Goal: Task Accomplishment & Management: Manage account settings

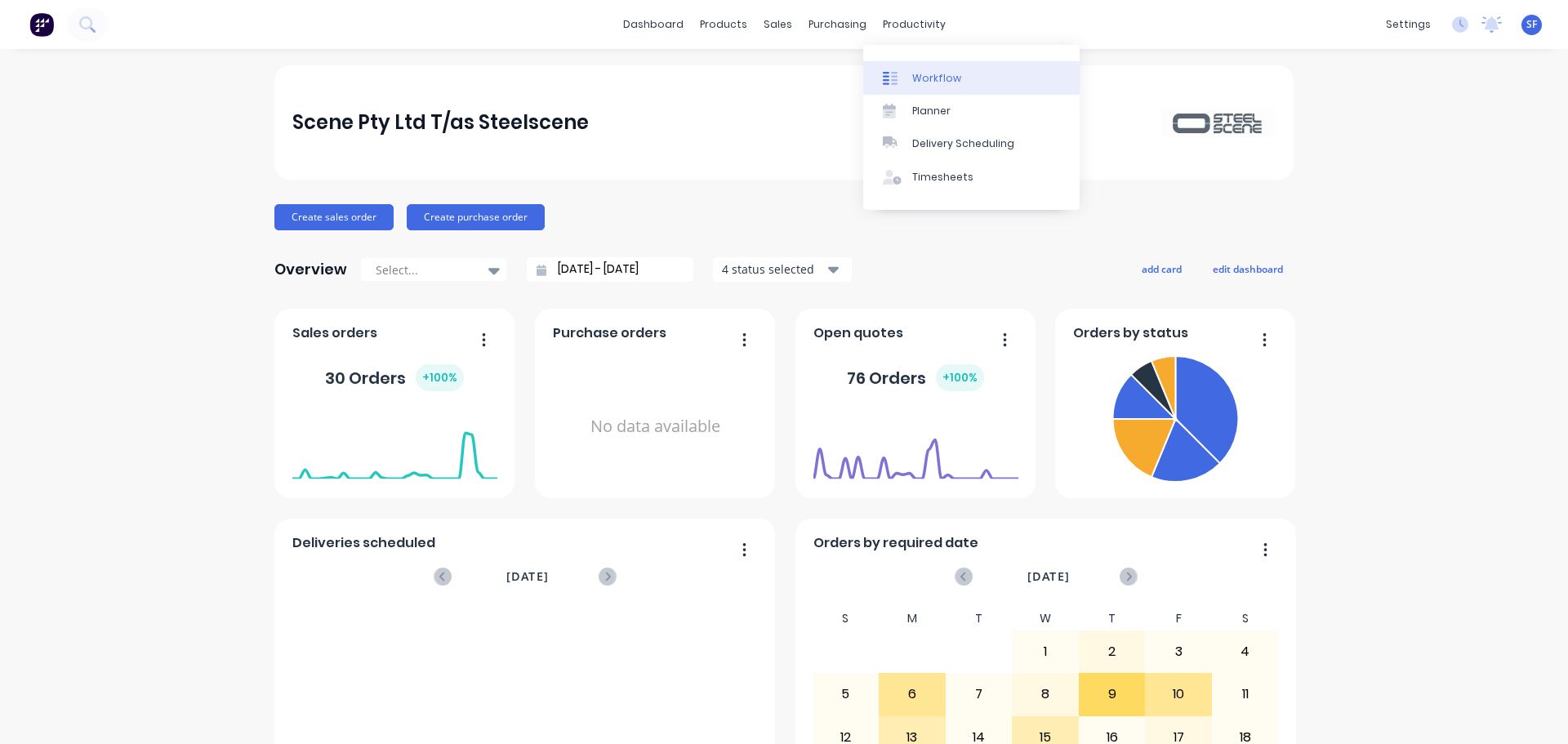
click at [921, 73] on div "Workflow" at bounding box center [936, 78] width 49 height 15
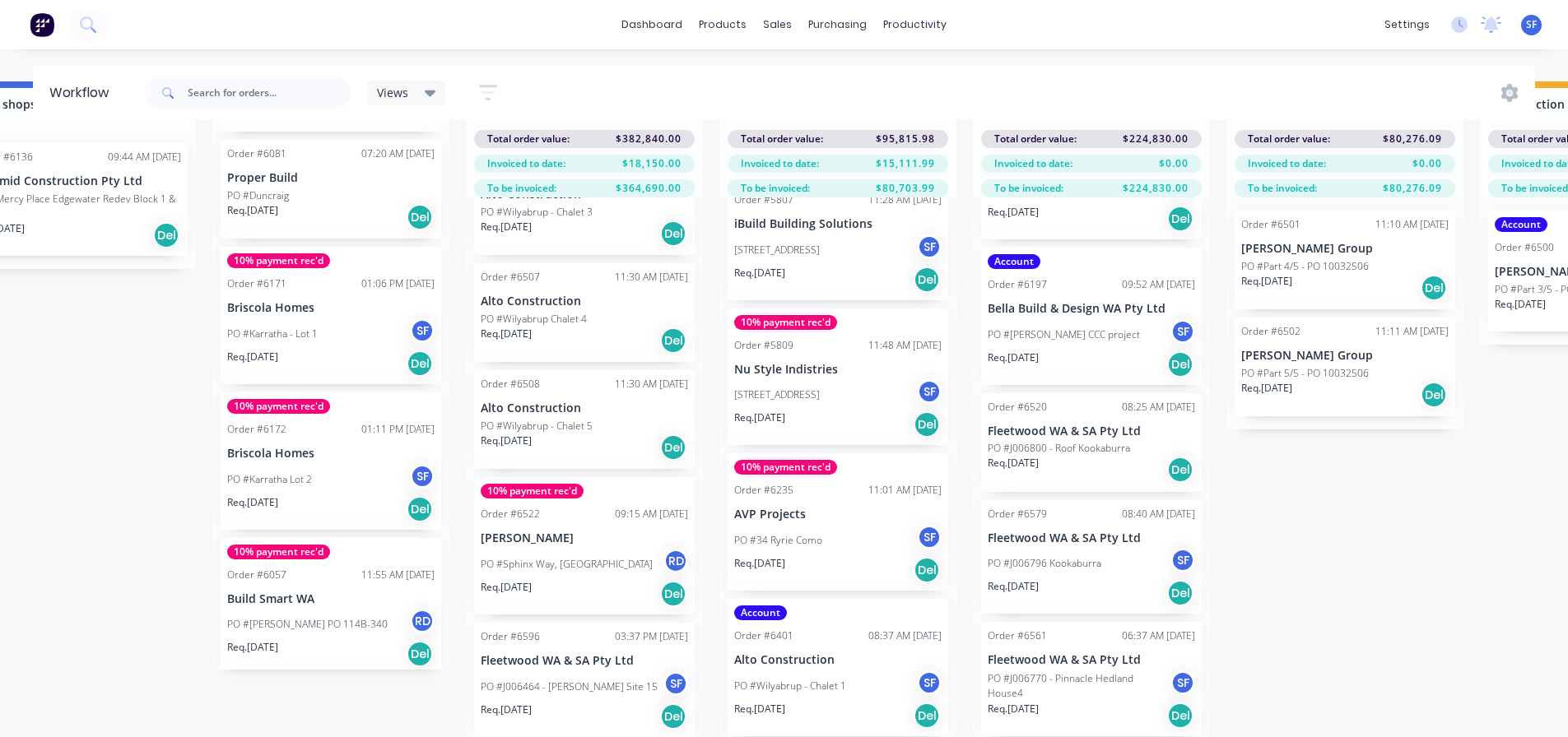
scroll to position [598, 0]
click at [581, 678] on p "PO #J006464 - [PERSON_NAME] Site 15" at bounding box center [568, 685] width 177 height 15
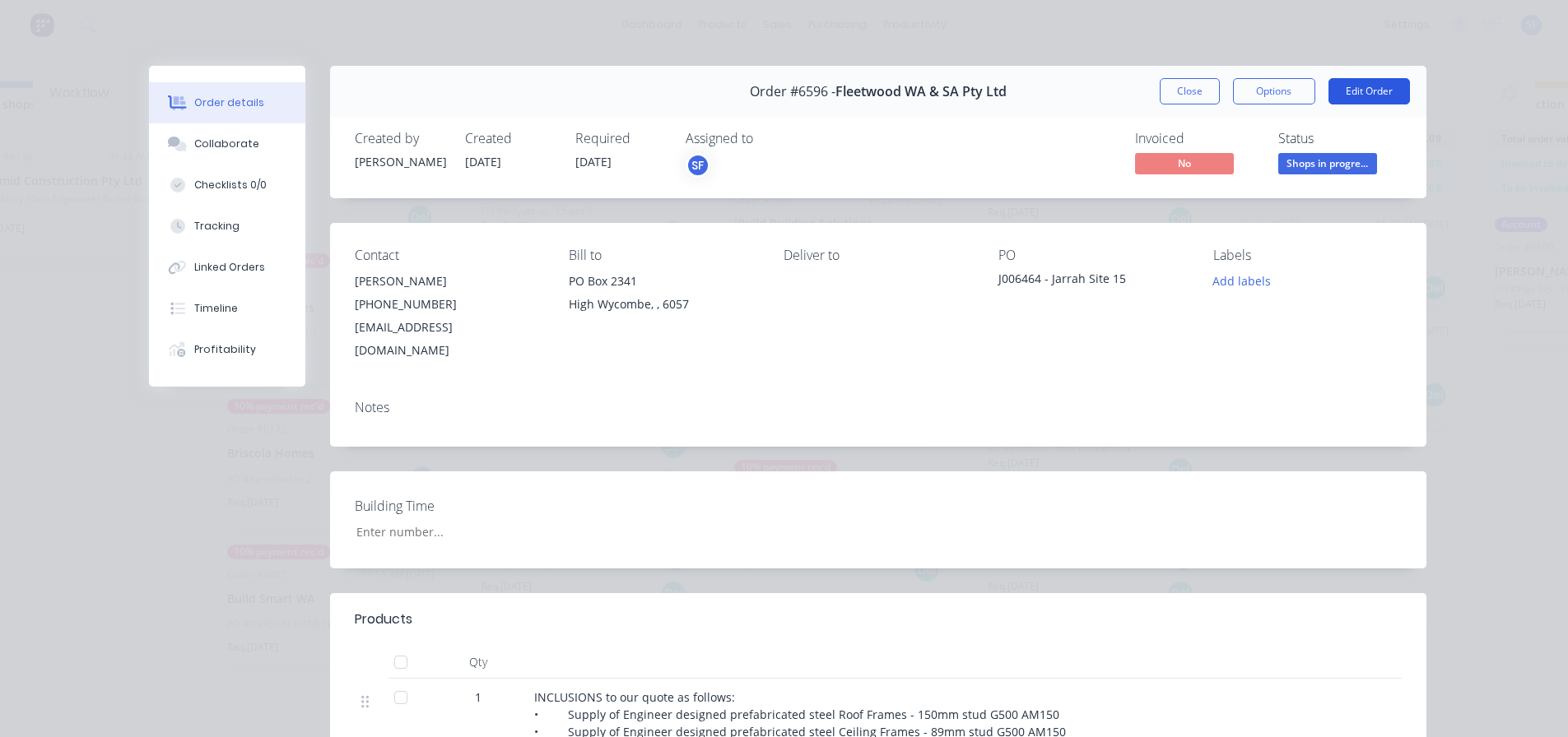
click at [1346, 89] on button "Edit Order" at bounding box center [1369, 91] width 81 height 27
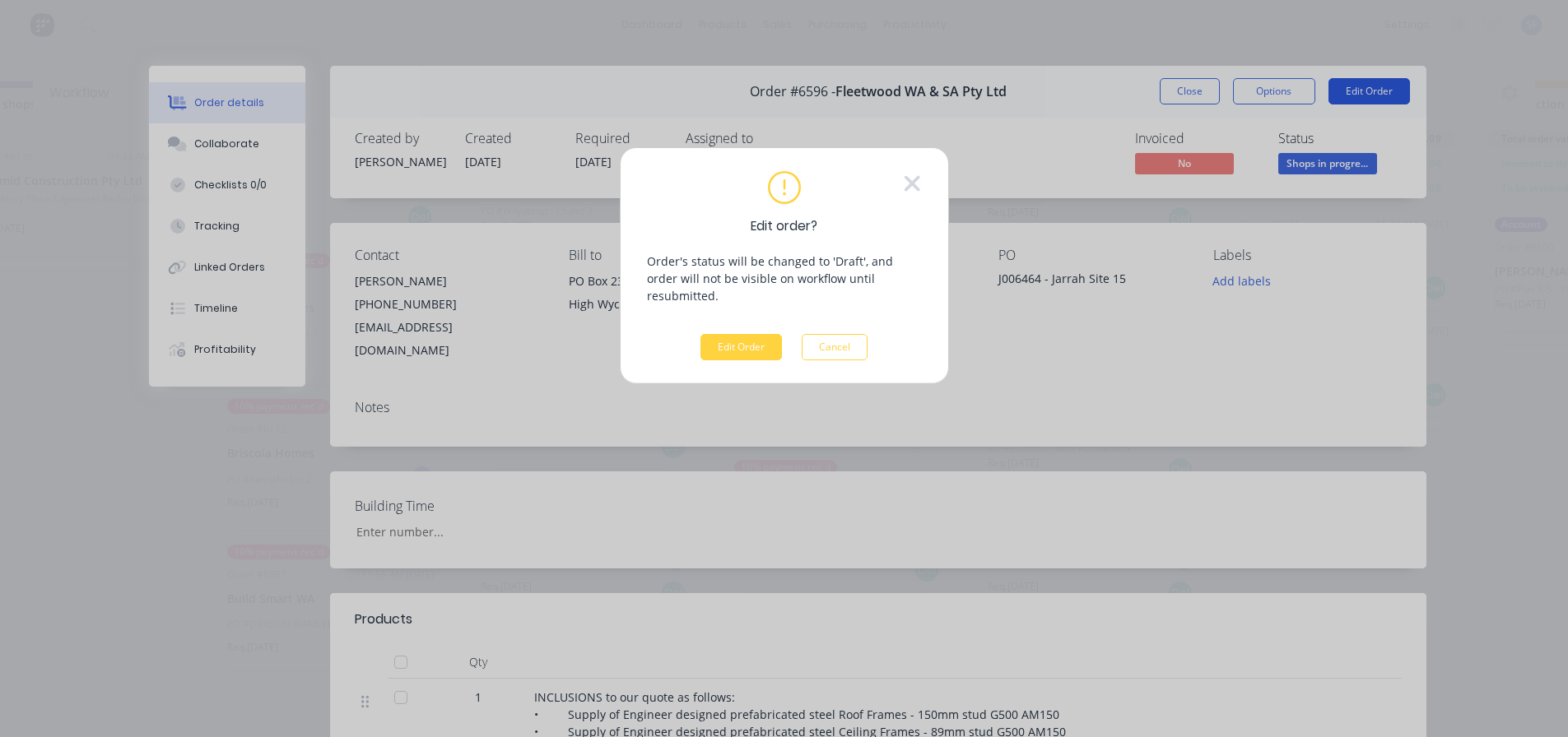
scroll to position [59, 1344]
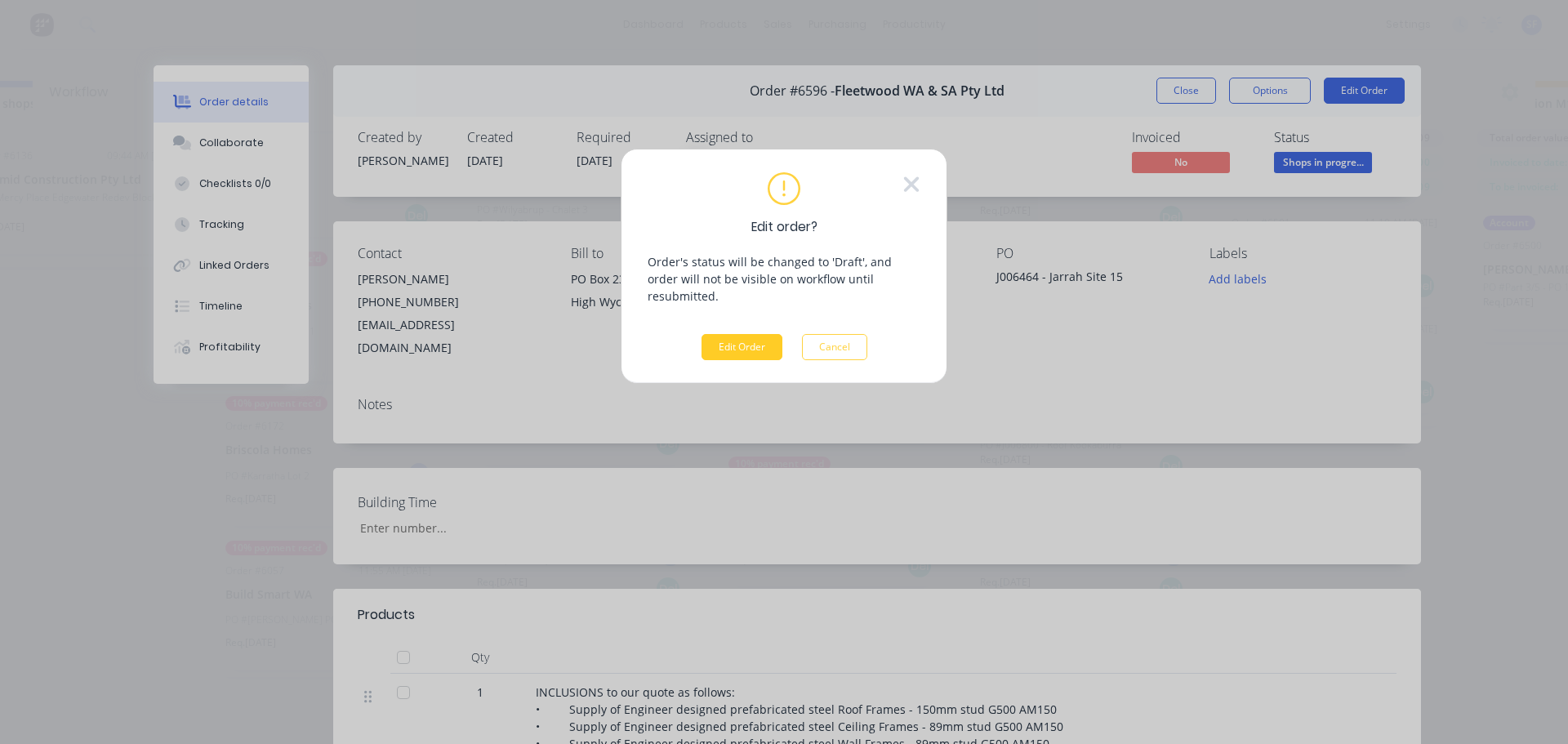
click at [716, 334] on button "Edit Order" at bounding box center [742, 347] width 80 height 27
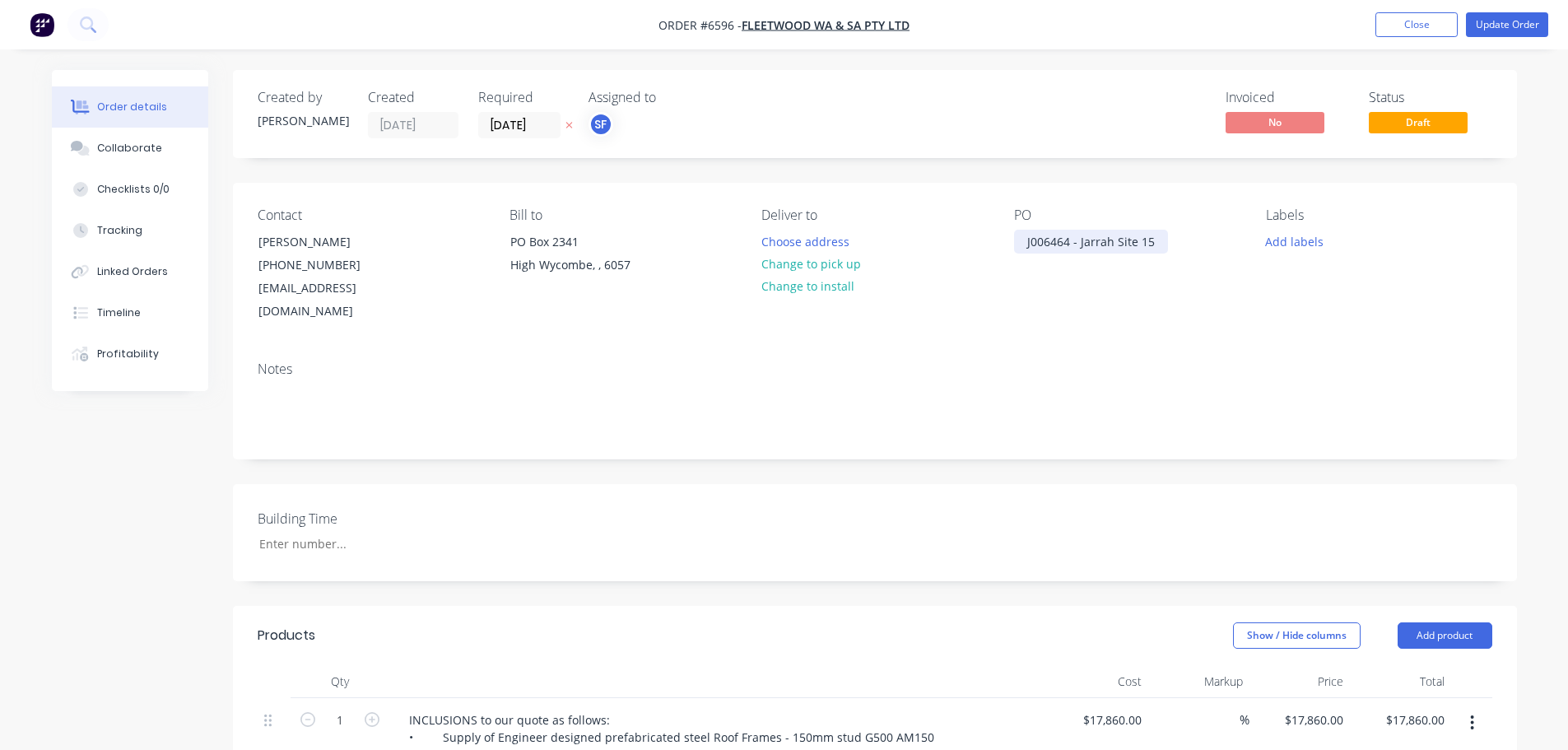
click at [1137, 241] on div "J006464 - Jarrah Site 15" at bounding box center [1091, 242] width 154 height 24
click at [1079, 240] on div "J006464 - Jarrah Site 15" at bounding box center [1091, 242] width 154 height 24
drag, startPoint x: 1080, startPoint y: 243, endPoint x: 1174, endPoint y: 243, distance: 94.0
click at [1174, 243] on div "J006464 - KinJarrah Site 15" at bounding box center [1100, 242] width 172 height 24
click at [1206, 296] on div "PO J006464 - Kingfisher Jarrah Site 1" at bounding box center [1126, 265] width 225 height 117
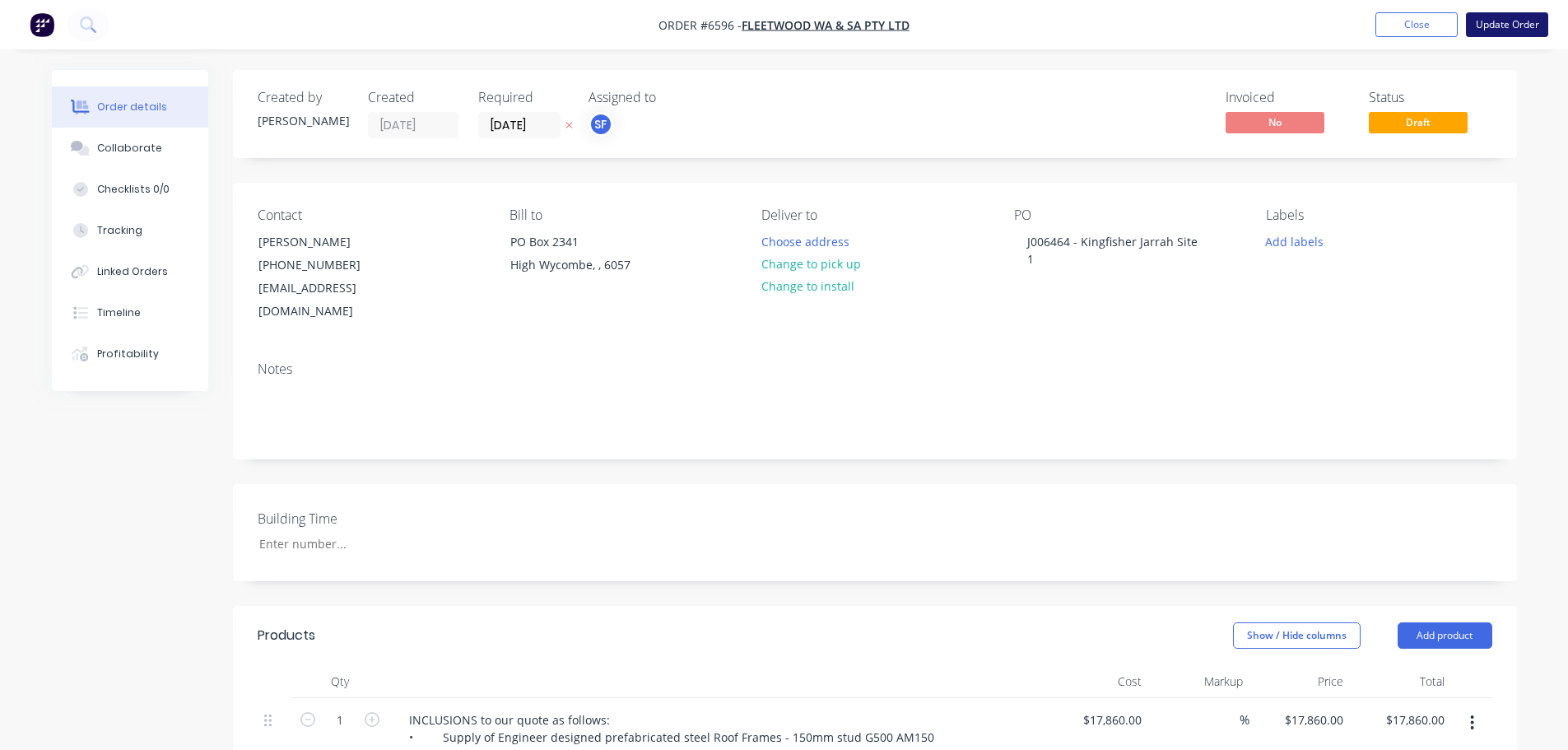
click at [1496, 22] on button "Update Order" at bounding box center [1506, 24] width 82 height 25
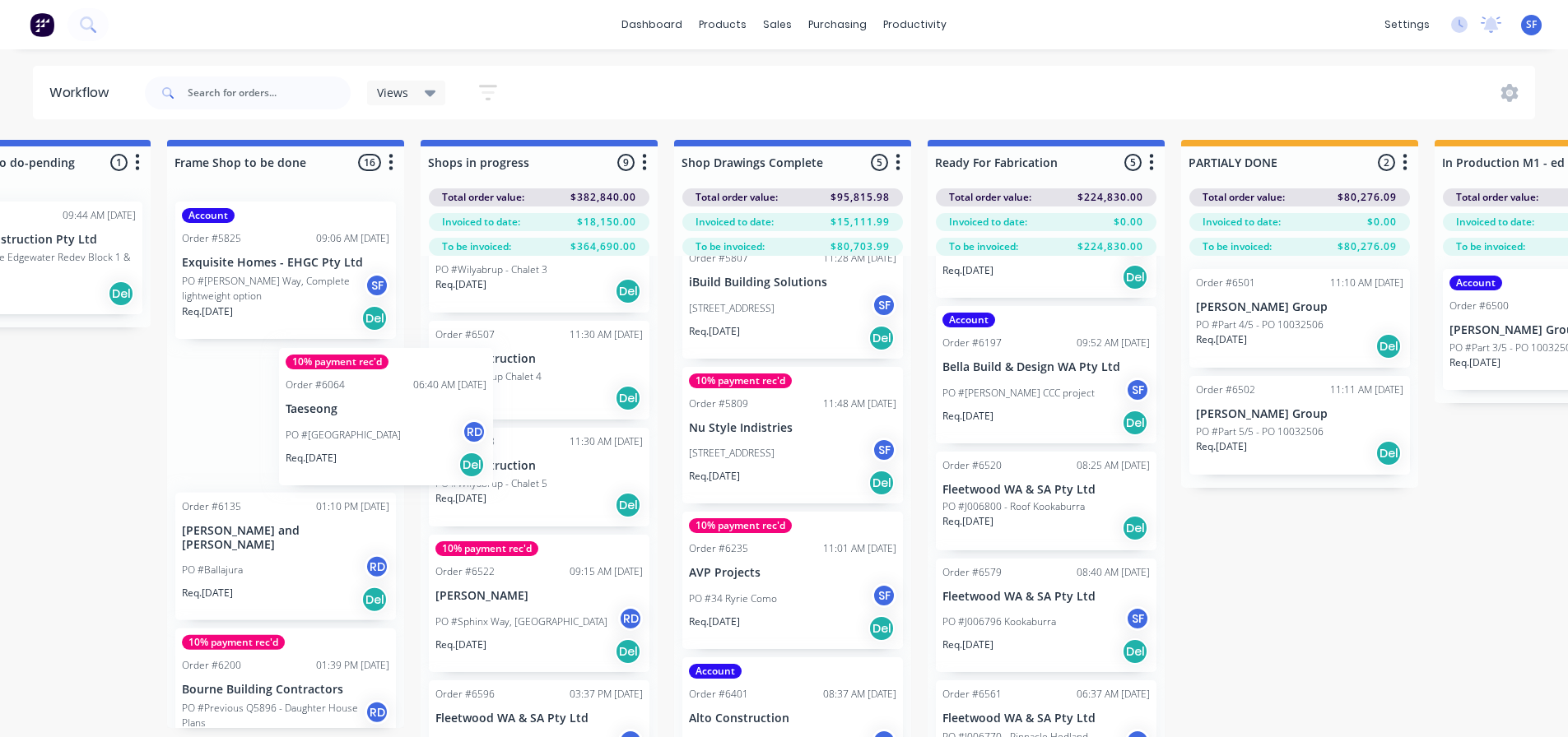
scroll to position [0, 1389]
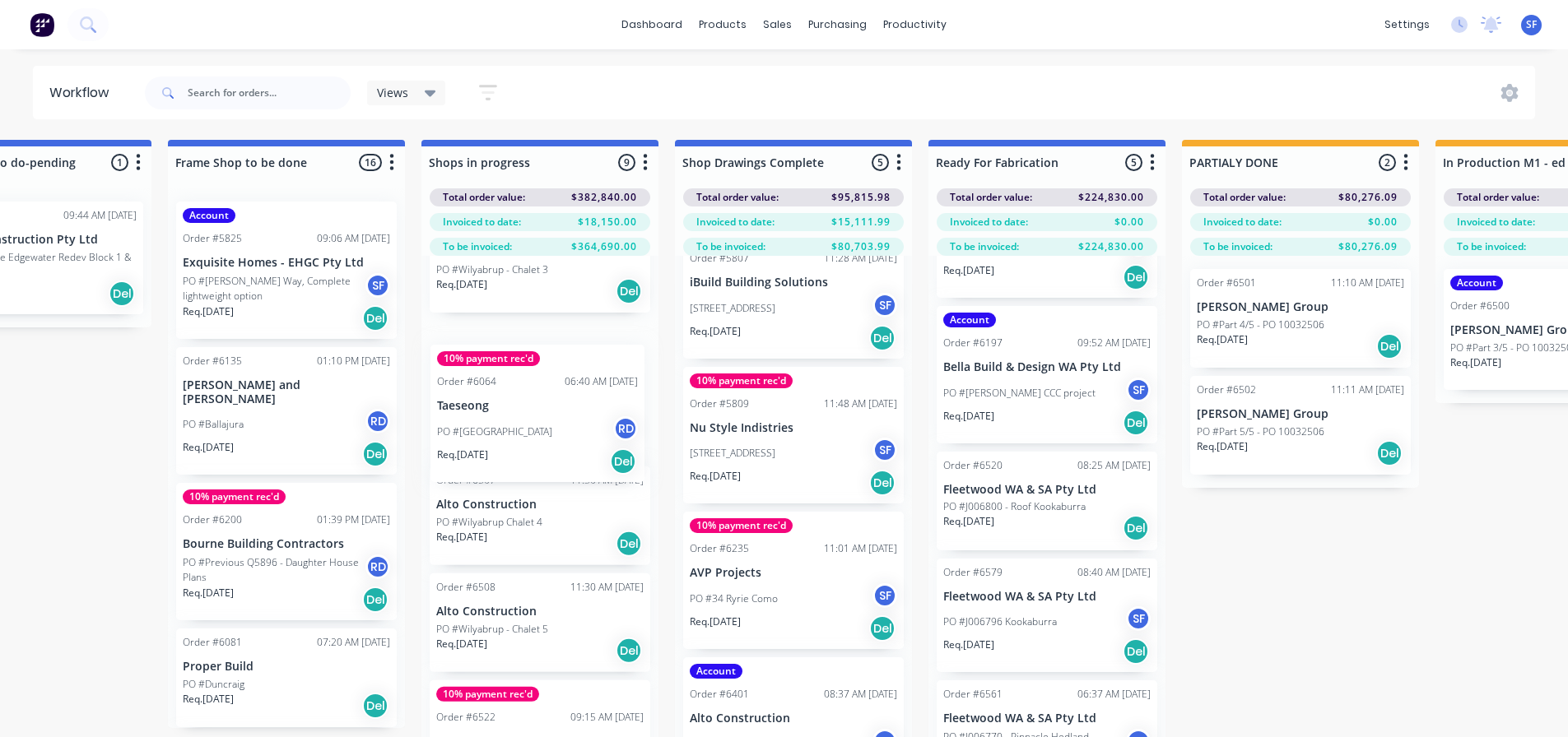
drag, startPoint x: 205, startPoint y: 433, endPoint x: 479, endPoint y: 430, distance: 274.0
click at [479, 430] on div "Submitted 3 Status colour #273444 hex #273444 Save Cancel Summaries Total order…" at bounding box center [687, 467] width 4176 height 655
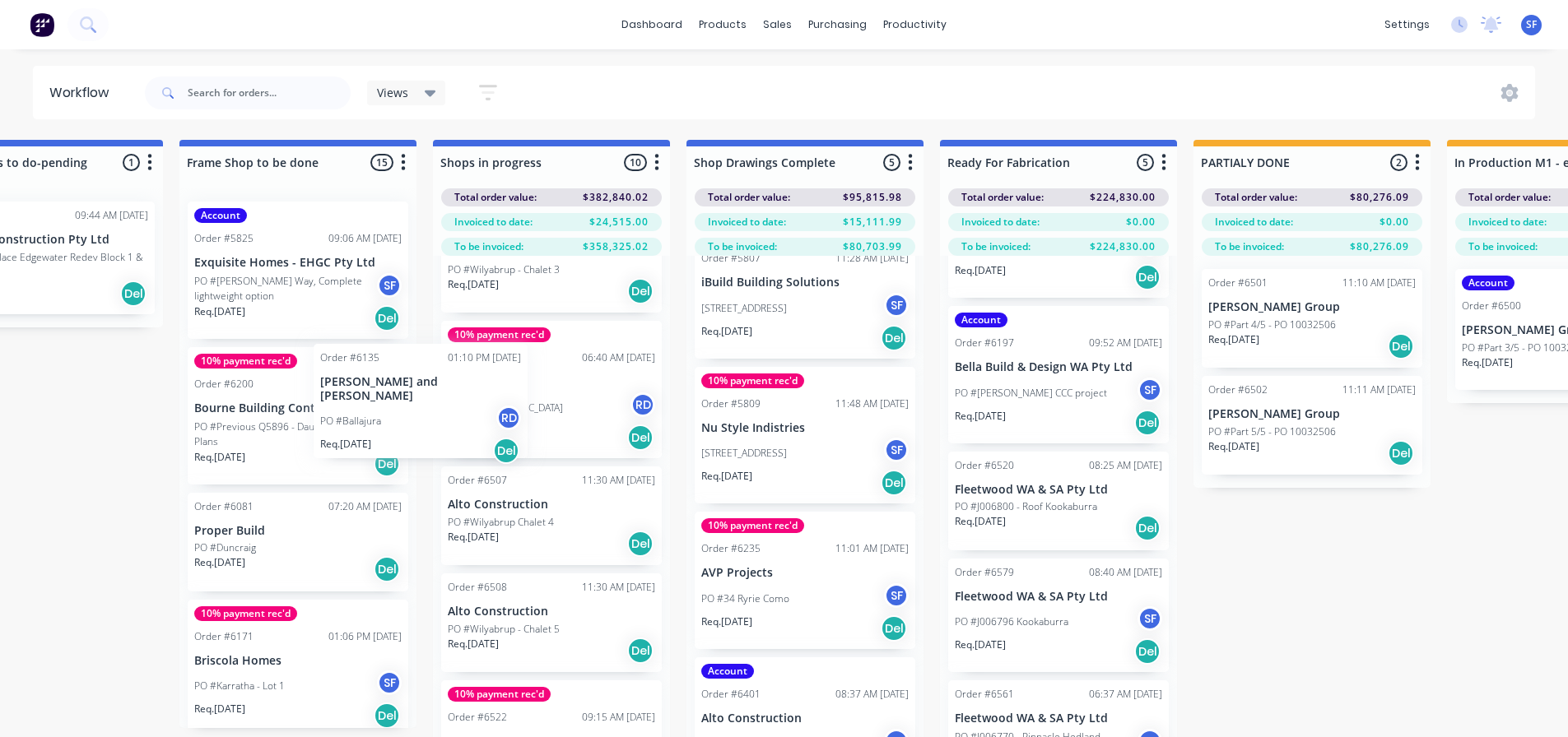
scroll to position [0, 1372]
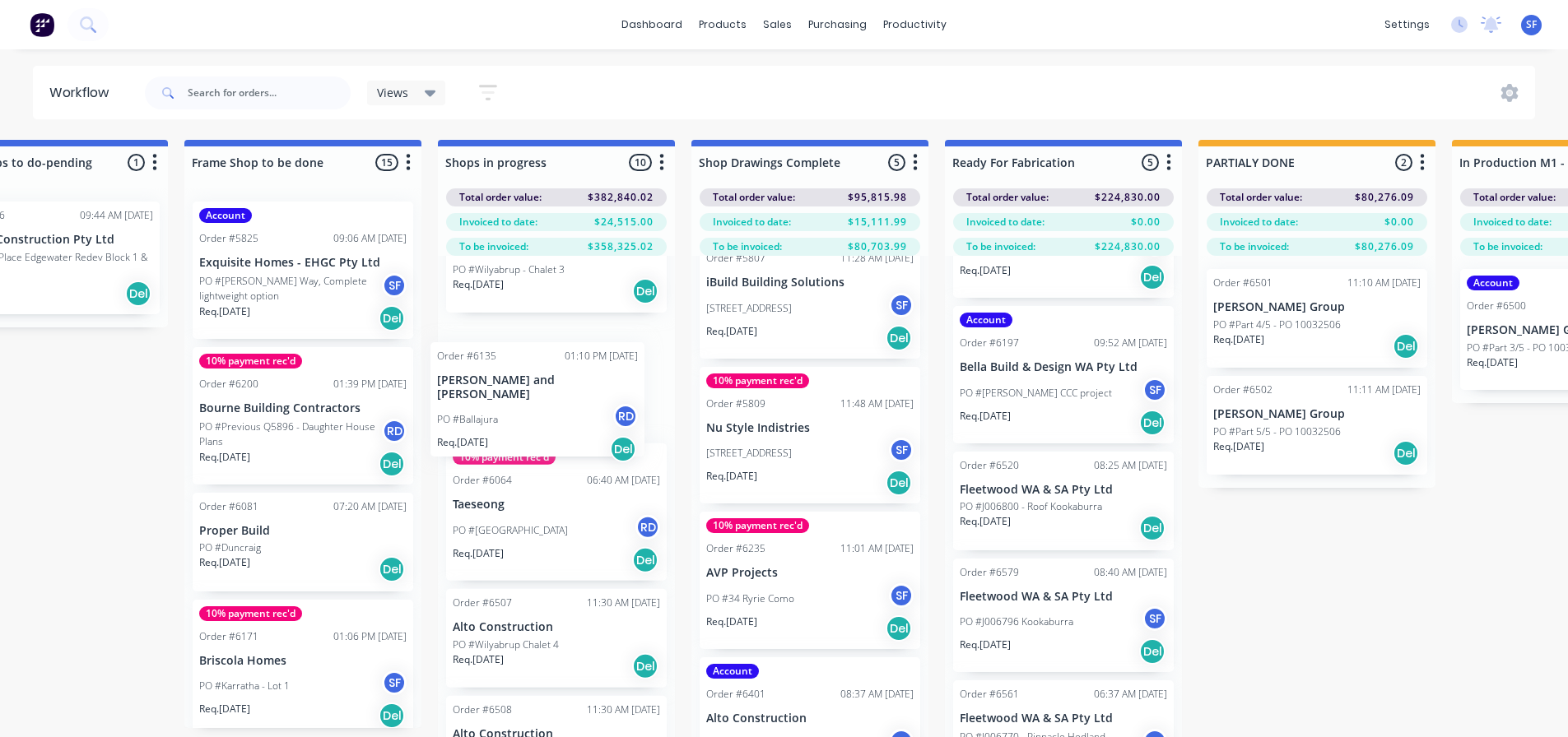
drag, startPoint x: 261, startPoint y: 422, endPoint x: 525, endPoint y: 415, distance: 264.1
click at [525, 415] on div "Submitted 3 Status colour #273444 hex #273444 Save Cancel Summaries Total order…" at bounding box center [704, 467] width 4176 height 655
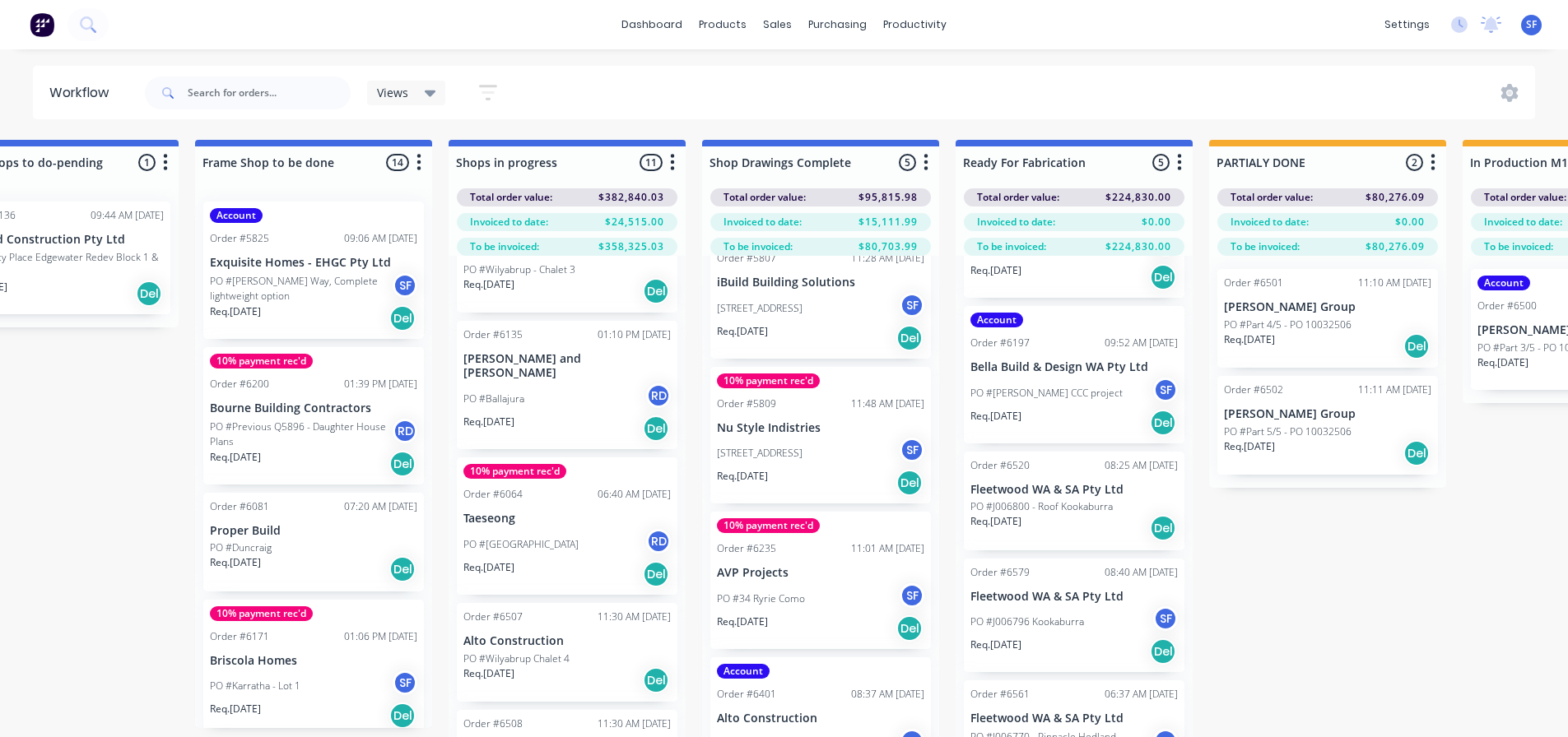
scroll to position [0, 1359]
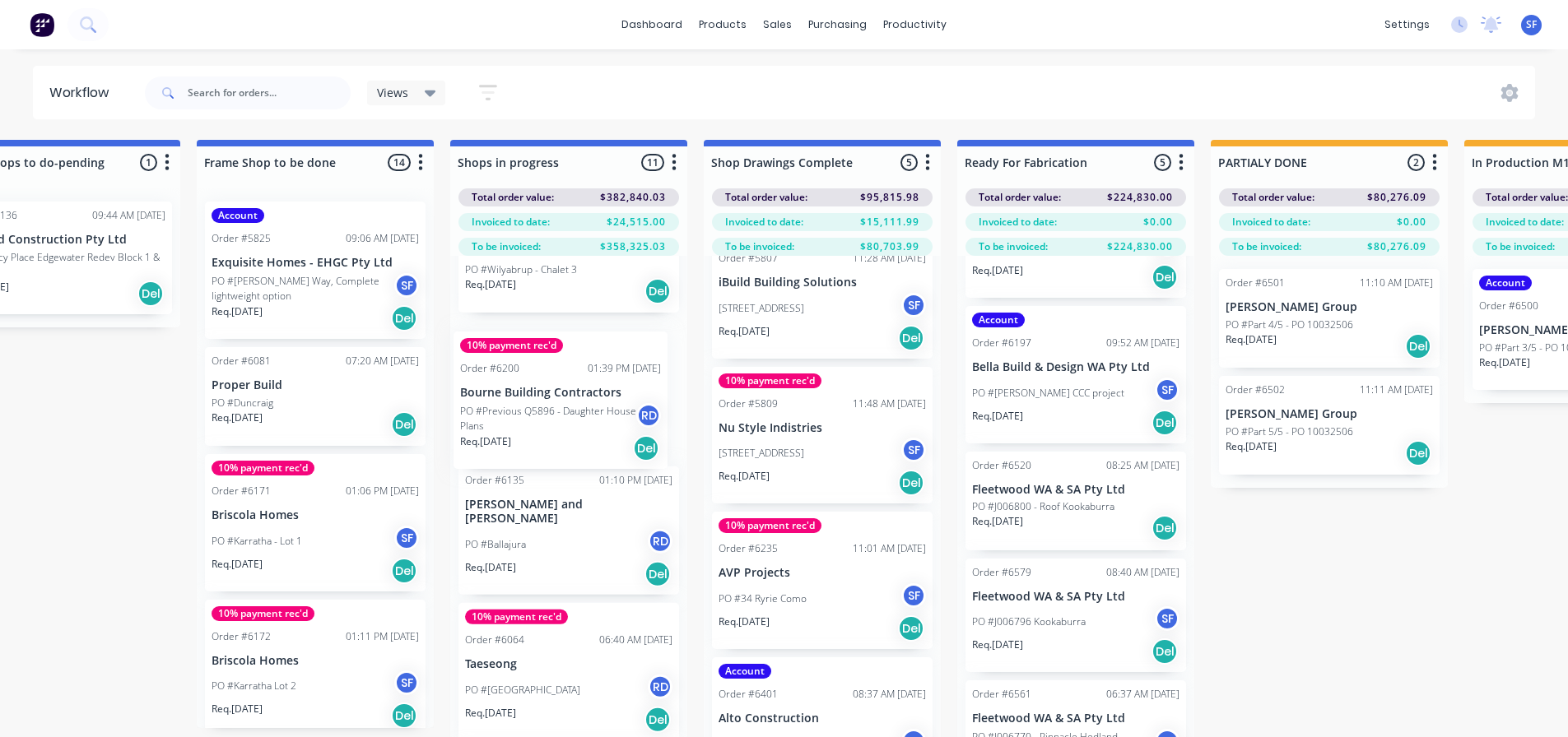
drag, startPoint x: 302, startPoint y: 427, endPoint x: 567, endPoint y: 411, distance: 265.5
click at [567, 411] on div "Submitted 3 Status colour #273444 hex #273444 Save Cancel Summaries Total order…" at bounding box center [716, 467] width 4176 height 655
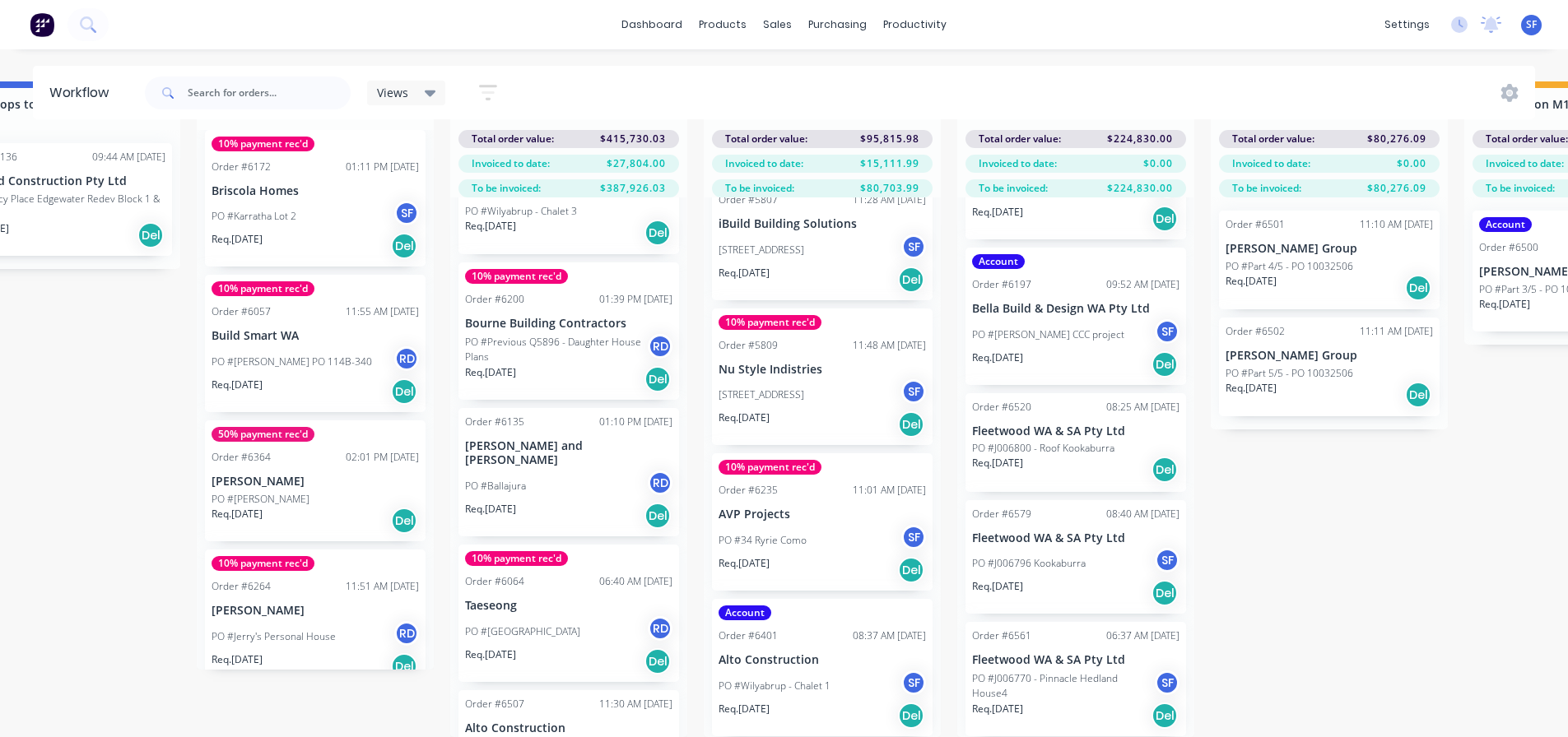
scroll to position [71, 1350]
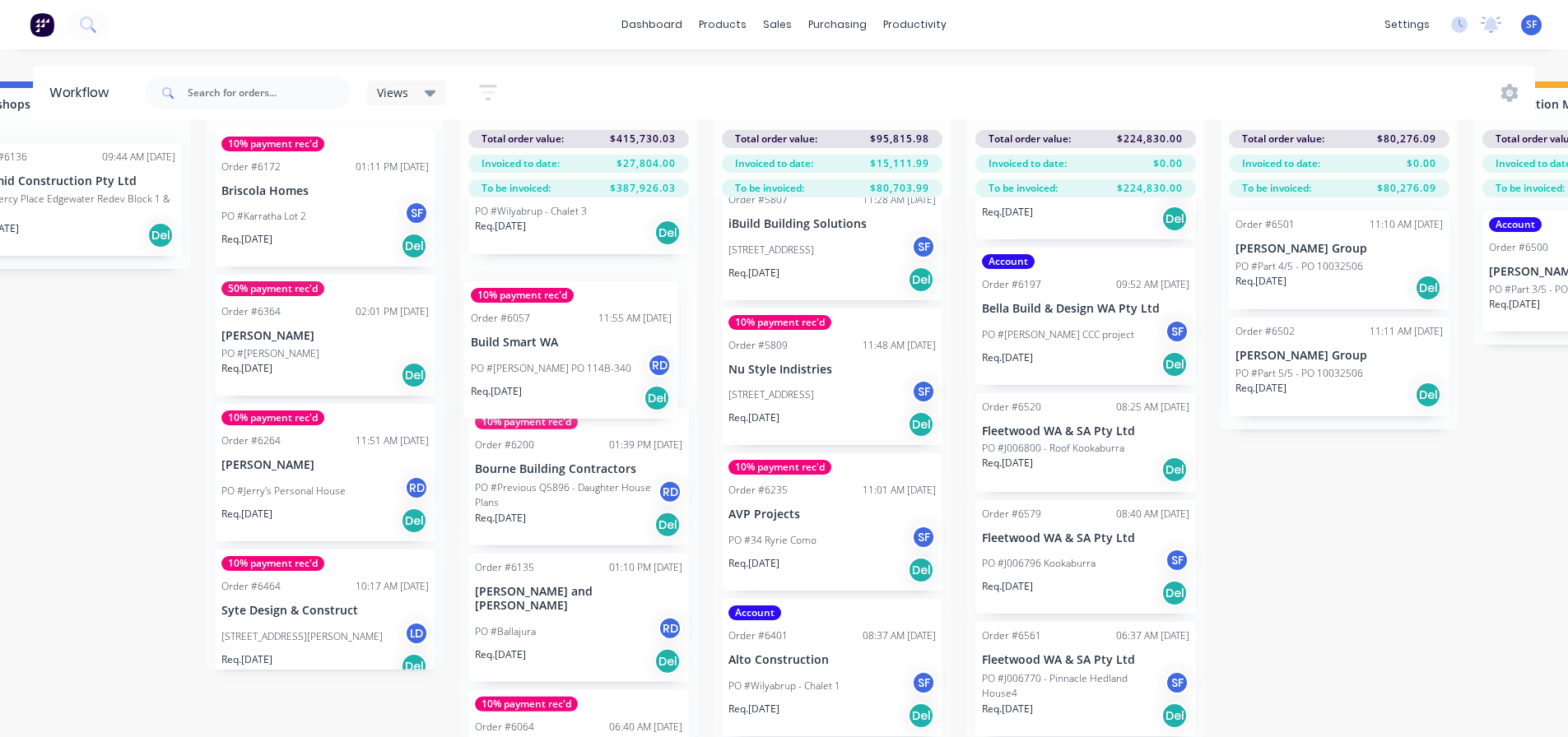
drag, startPoint x: 296, startPoint y: 370, endPoint x: 561, endPoint y: 388, distance: 265.6
click at [561, 388] on div "Submitted 3 Status colour #273444 hex #273444 Save Cancel Summaries Total order…" at bounding box center [726, 409] width 4176 height 655
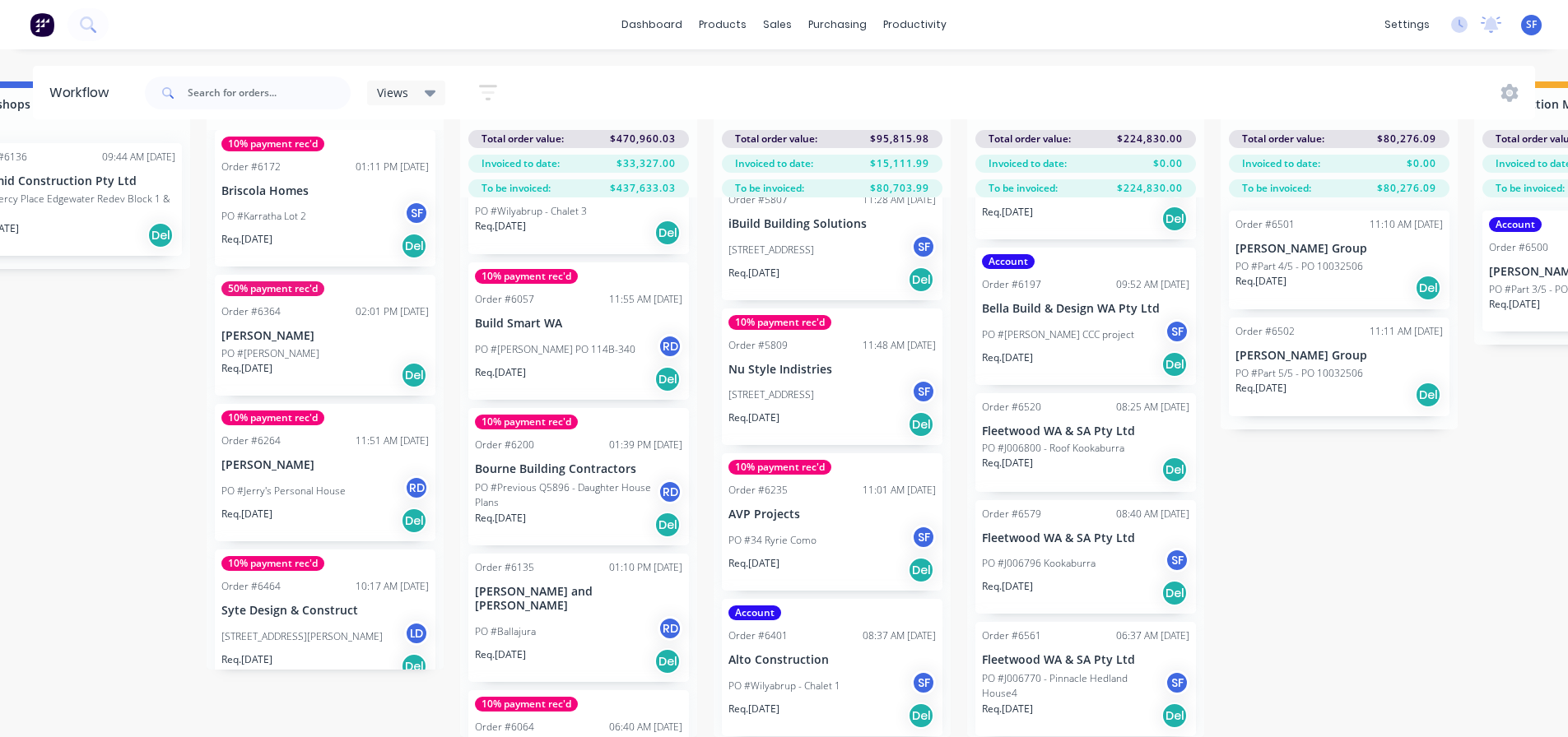
scroll to position [71, 1341]
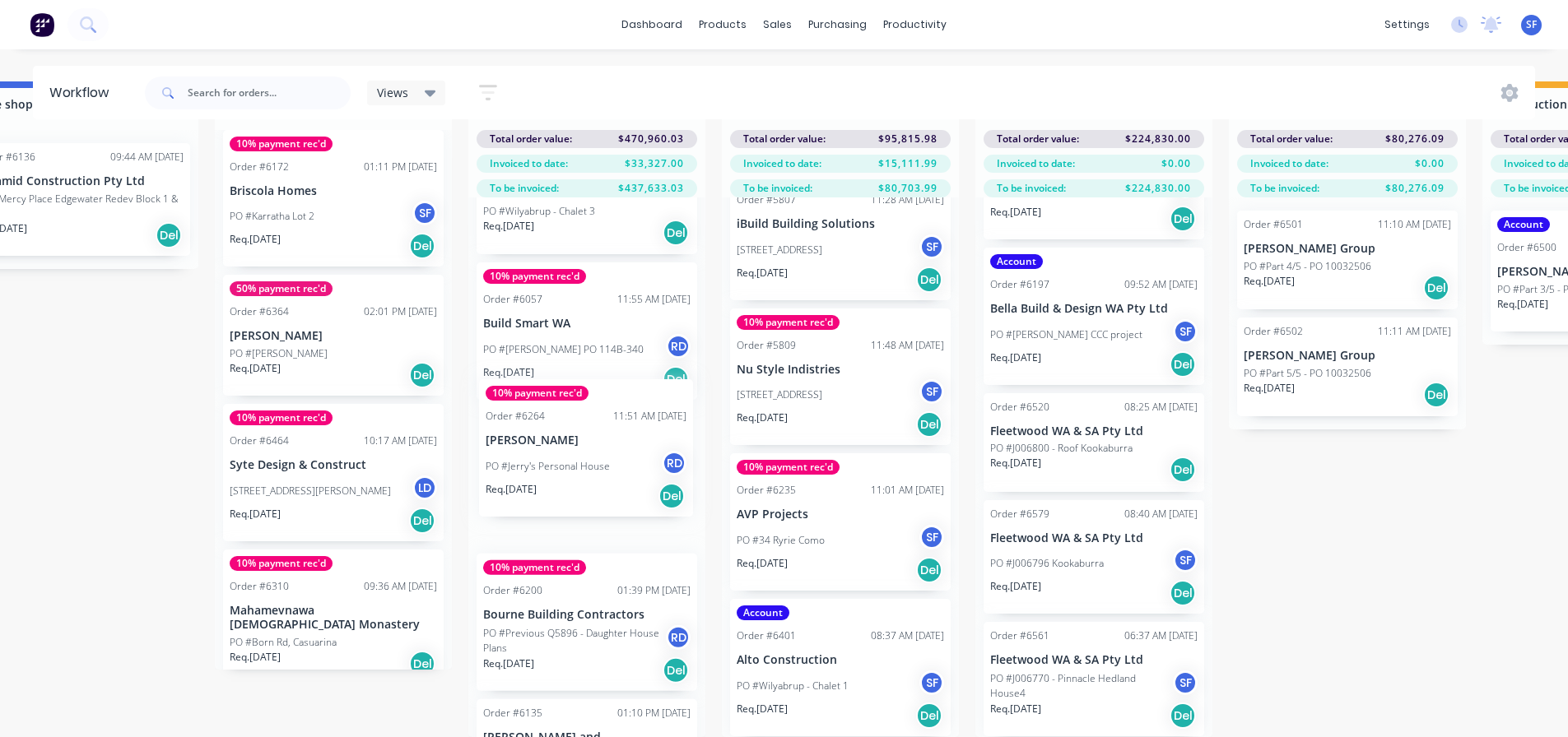
drag, startPoint x: 323, startPoint y: 458, endPoint x: 594, endPoint y: 445, distance: 271.3
click at [594, 445] on div "Submitted 3 Status colour #273444 hex #273444 Save Cancel Summaries Total order…" at bounding box center [734, 409] width 4176 height 655
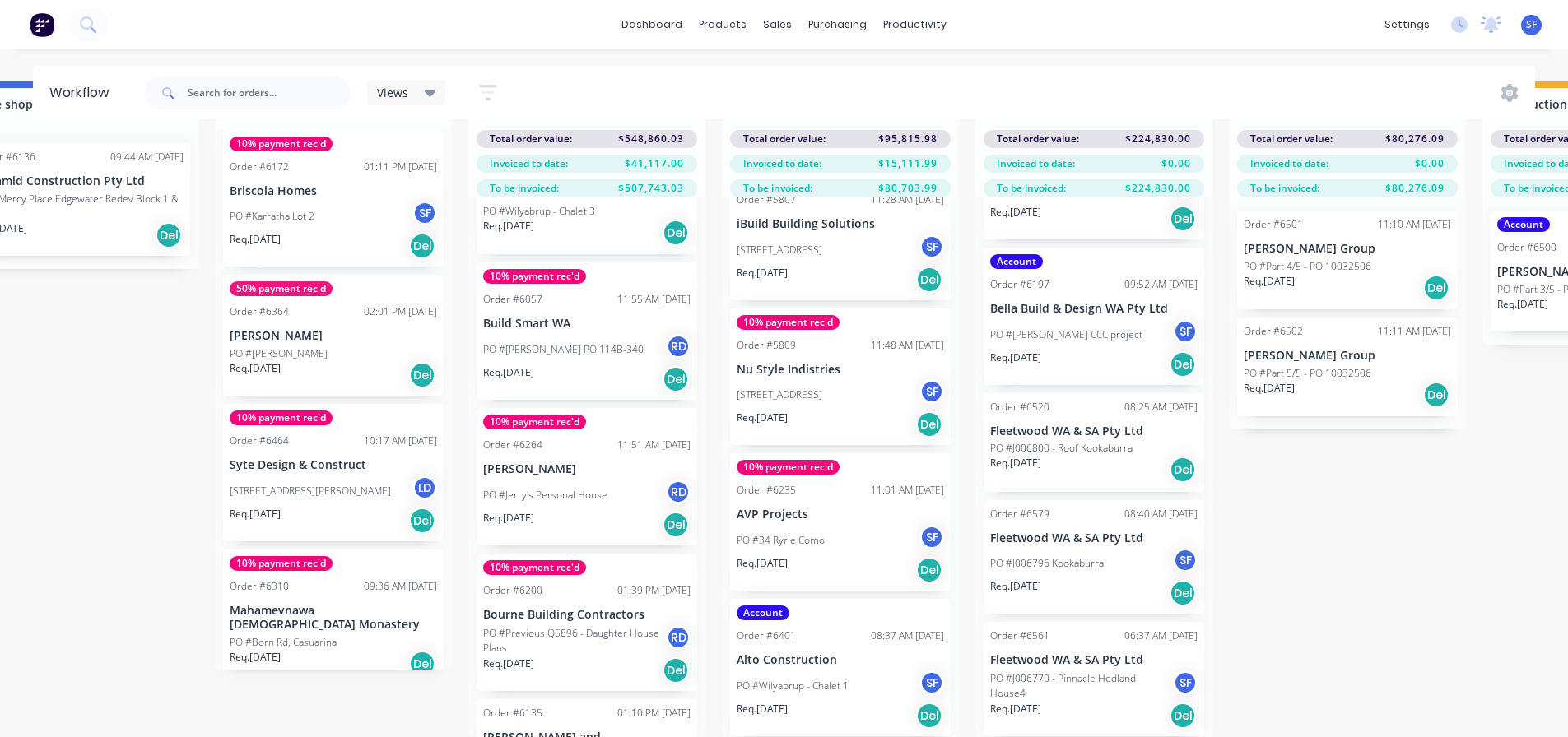
scroll to position [71, 1334]
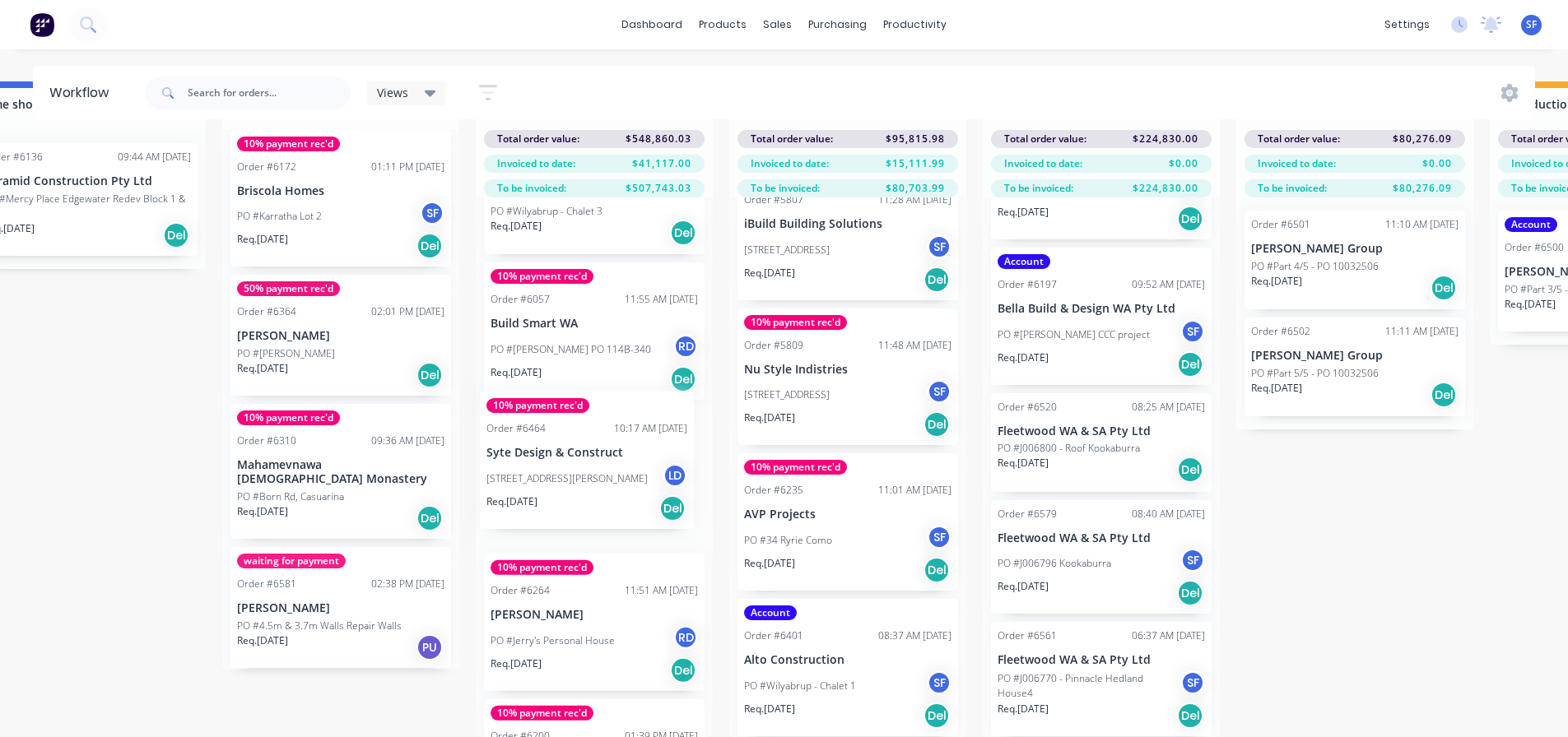
drag, startPoint x: 303, startPoint y: 465, endPoint x: 566, endPoint y: 465, distance: 263.0
click at [566, 465] on div "Submitted 3 Status colour #273444 hex #273444 Save Cancel Summaries Total order…" at bounding box center [742, 409] width 4176 height 655
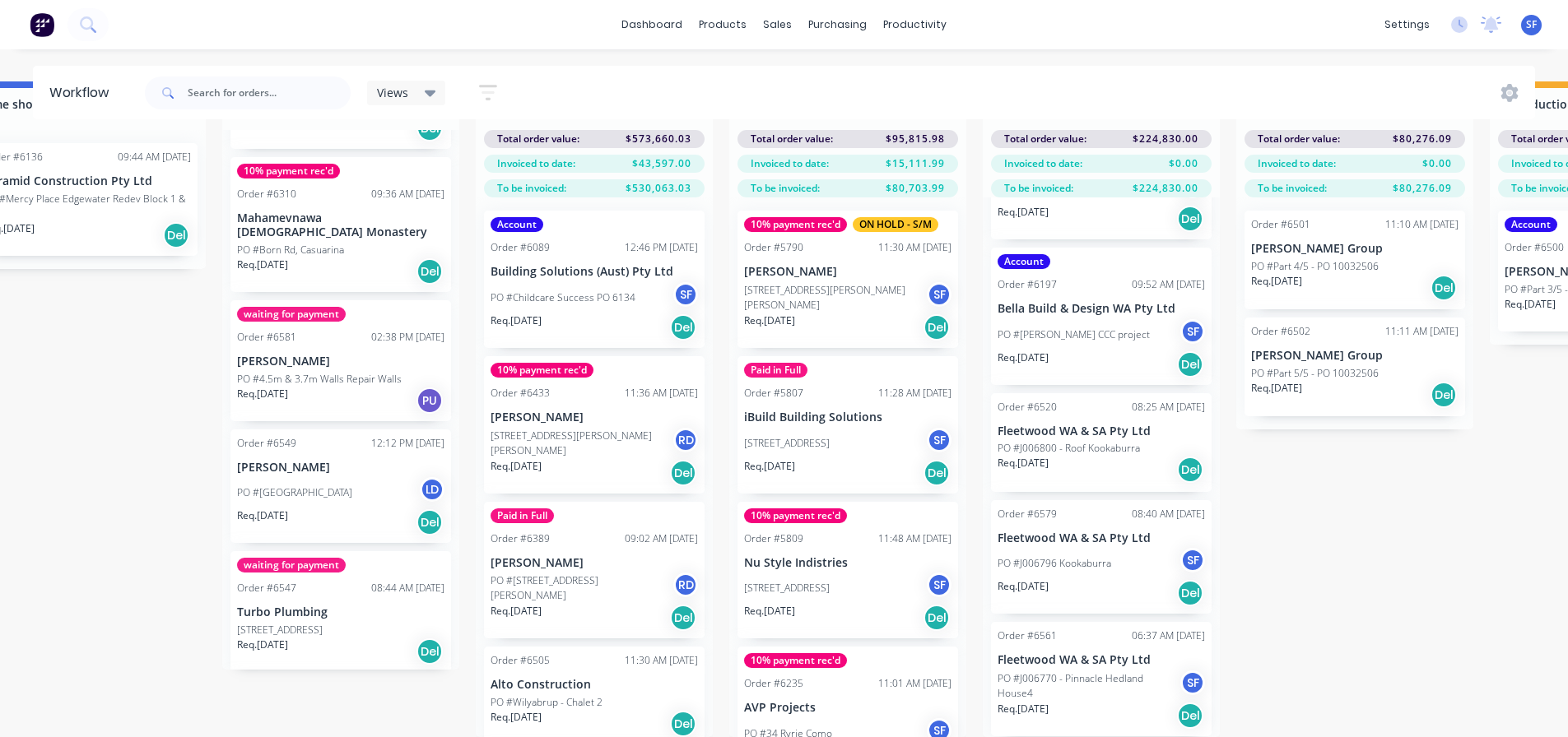
scroll to position [71, 1331]
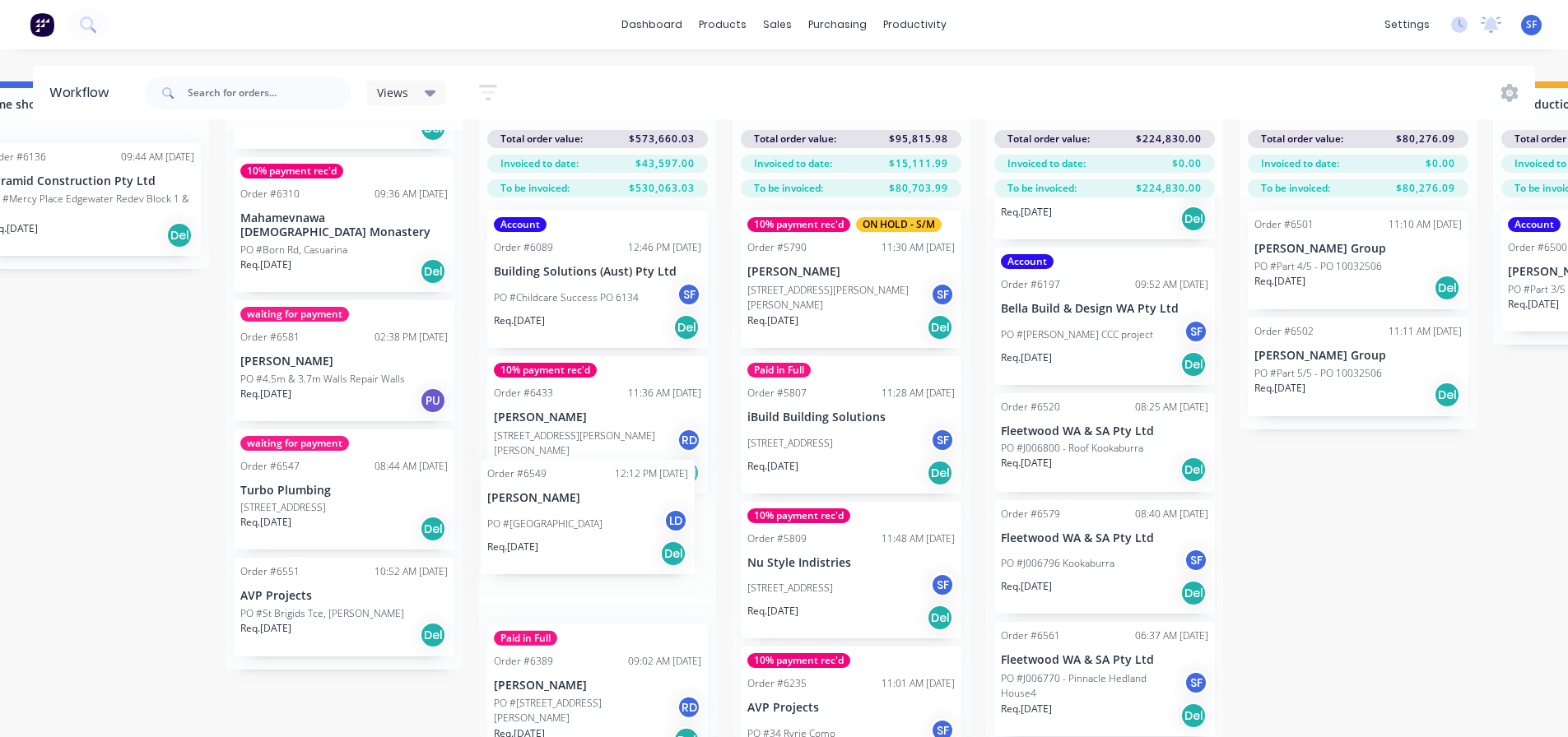
drag, startPoint x: 303, startPoint y: 456, endPoint x: 563, endPoint y: 514, distance: 266.4
click at [563, 514] on div "Submitted 3 Status colour #273444 hex #273444 Save Cancel Summaries Total order…" at bounding box center [745, 409] width 4176 height 655
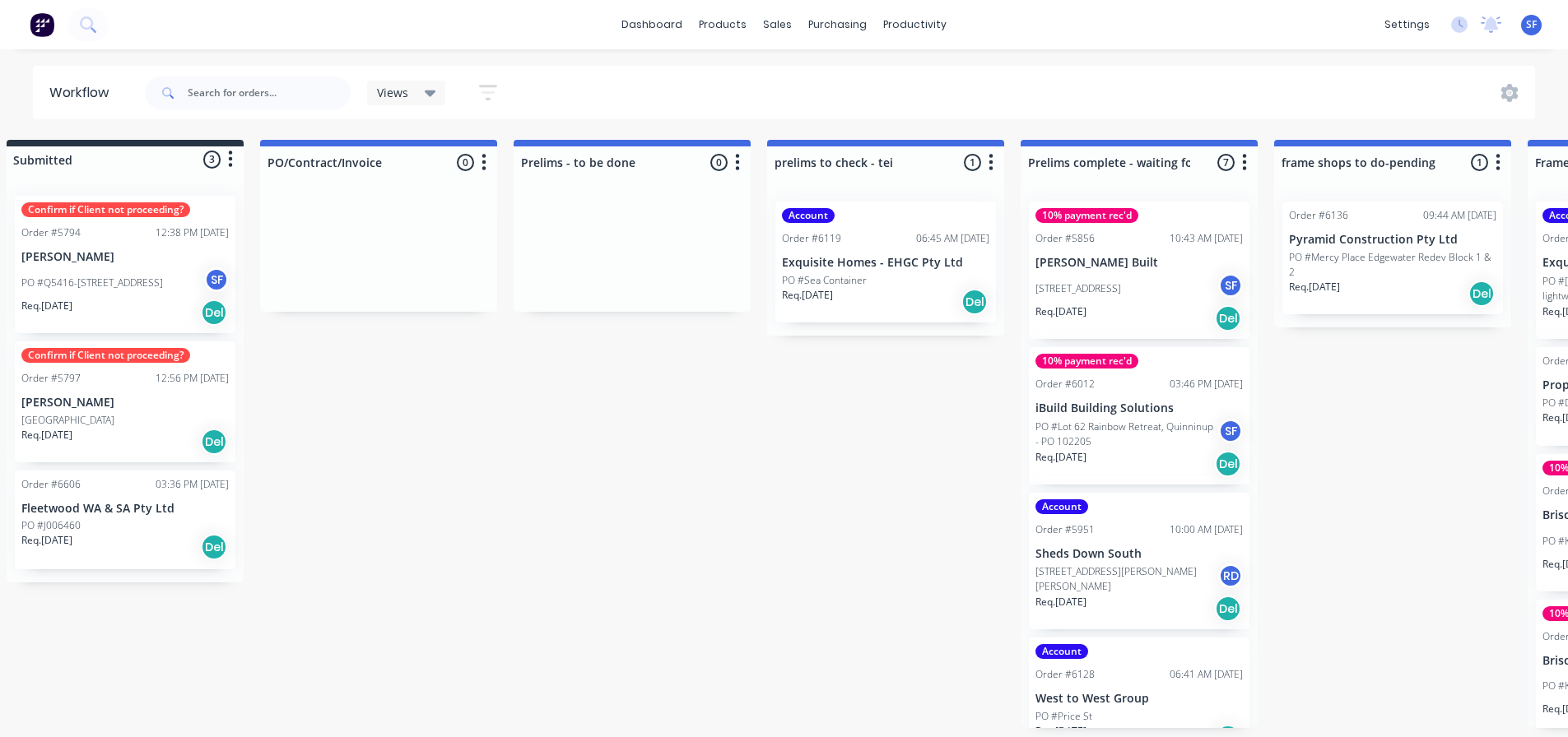
scroll to position [0, 0]
